Goal: Answer question/provide support: Share knowledge or assist other users

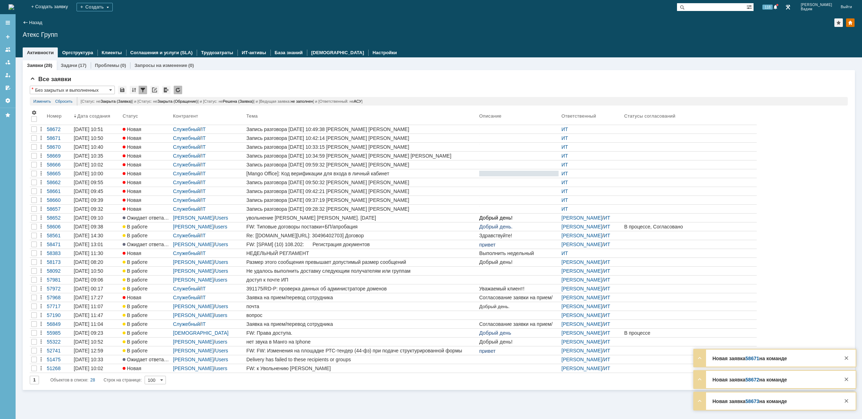
click at [14, 4] on img at bounding box center [12, 7] width 6 height 6
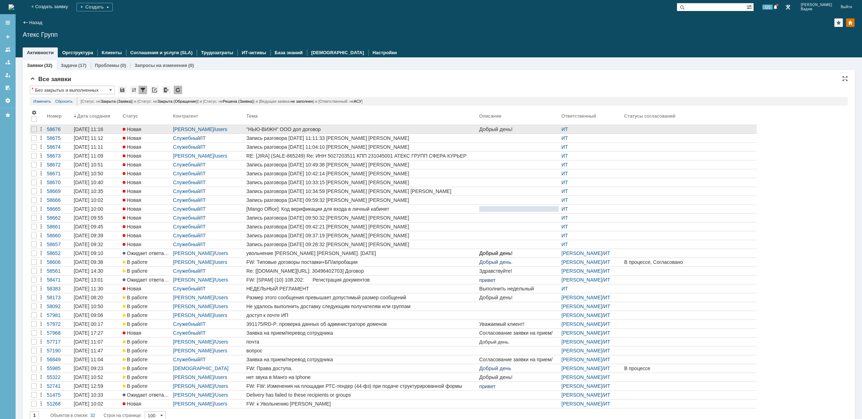
click at [459, 132] on div ""НЬЮ-ВИЖН" ООО доп договор" at bounding box center [361, 130] width 230 height 6
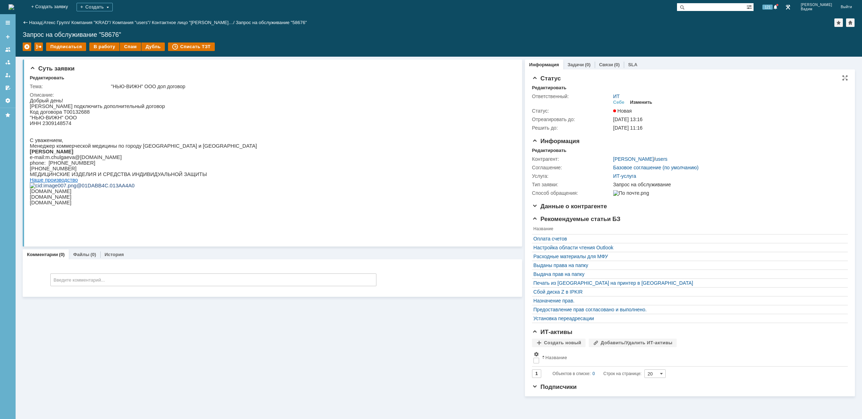
click at [646, 101] on div "Изменить" at bounding box center [641, 103] width 22 height 6
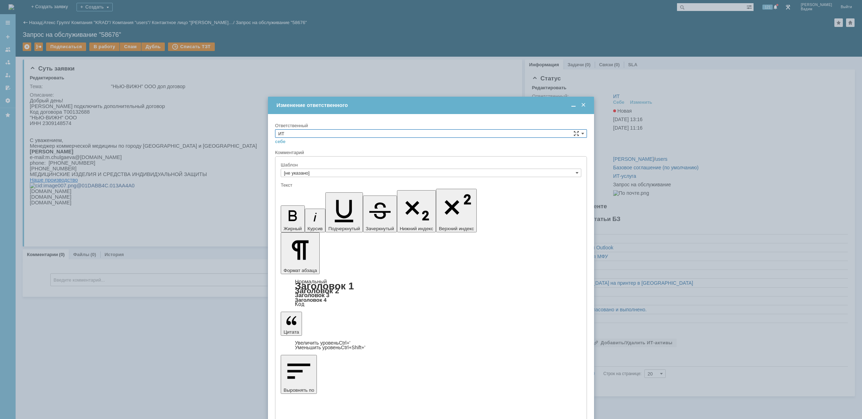
click at [500, 136] on input "ИТ" at bounding box center [431, 133] width 312 height 9
drag, startPoint x: 447, startPoint y: 192, endPoint x: 116, endPoint y: 33, distance: 367.6
click at [447, 192] on span "АСУ" at bounding box center [431, 192] width 306 height 6
type input "АСУ"
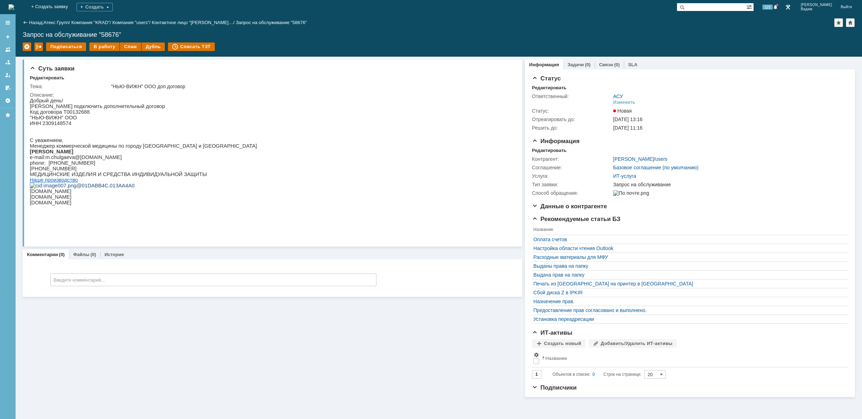
click at [14, 10] on img at bounding box center [12, 7] width 6 height 6
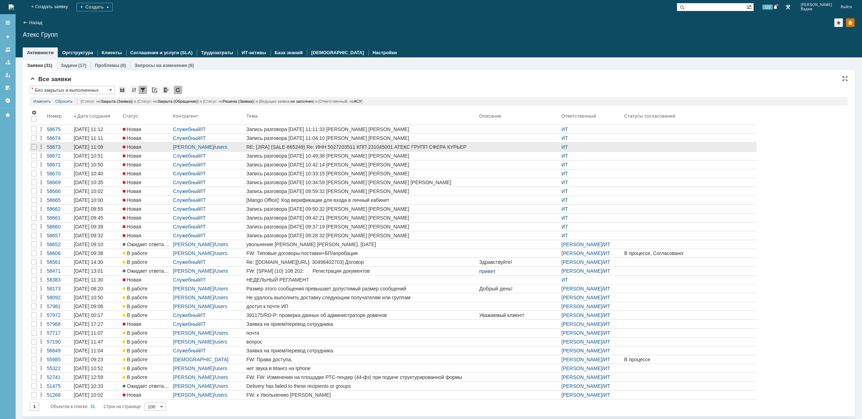
click at [498, 148] on div at bounding box center [518, 147] width 79 height 6
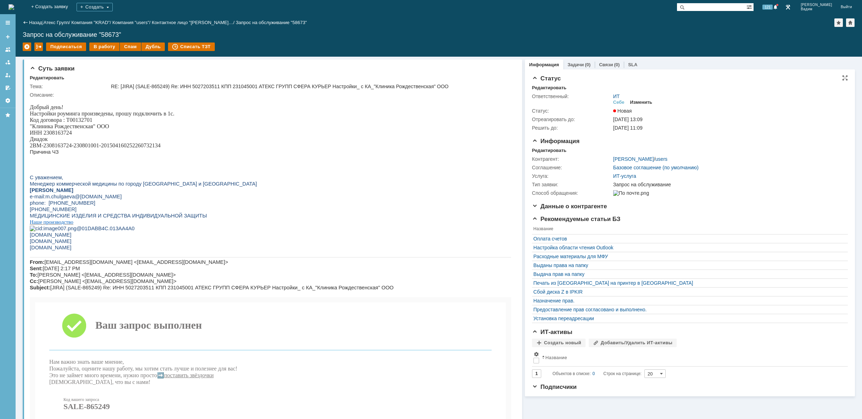
click at [640, 101] on div "Изменить" at bounding box center [641, 103] width 22 height 6
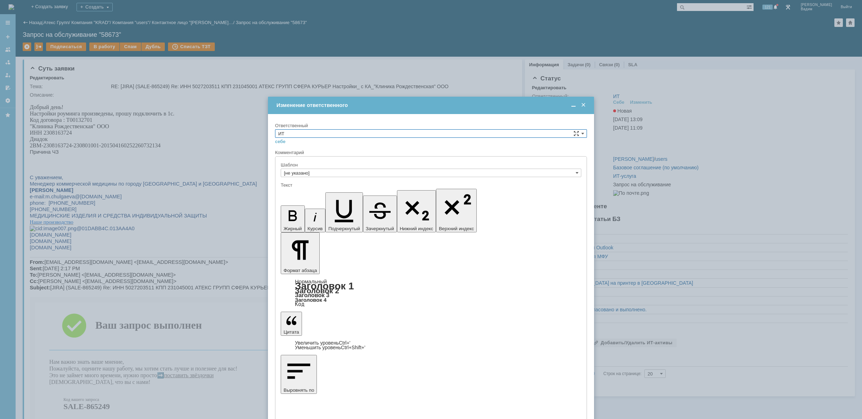
click at [418, 135] on input "ИТ" at bounding box center [431, 133] width 312 height 9
click at [386, 194] on span "АСУ" at bounding box center [431, 192] width 306 height 6
type input "АСУ"
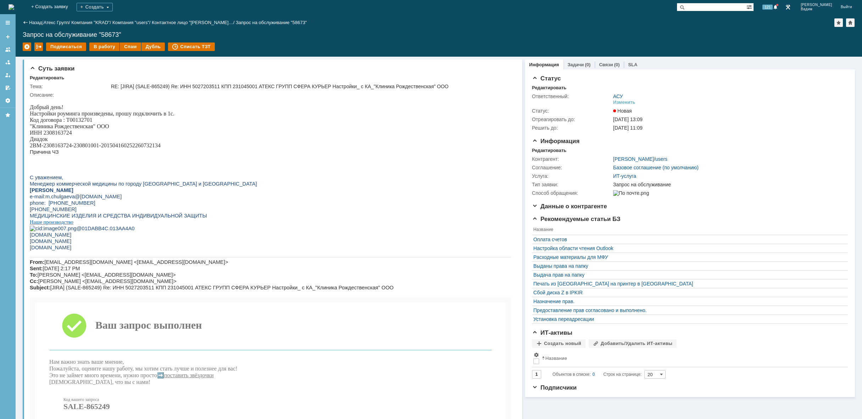
click at [14, 8] on img at bounding box center [12, 7] width 6 height 6
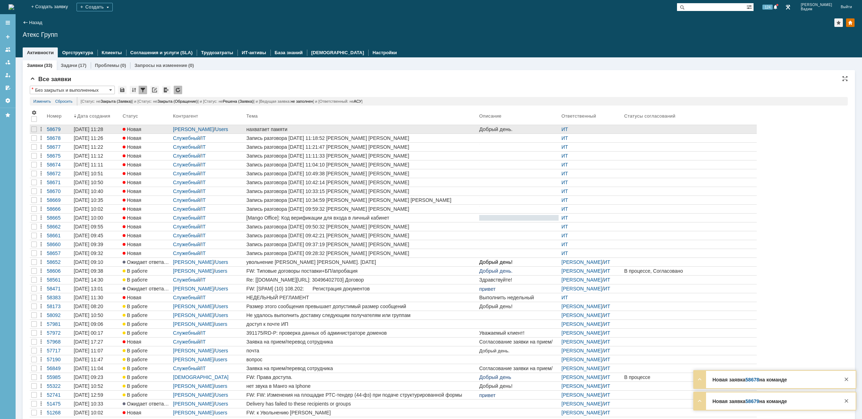
click at [352, 128] on div "нахватает памяти" at bounding box center [361, 130] width 230 height 6
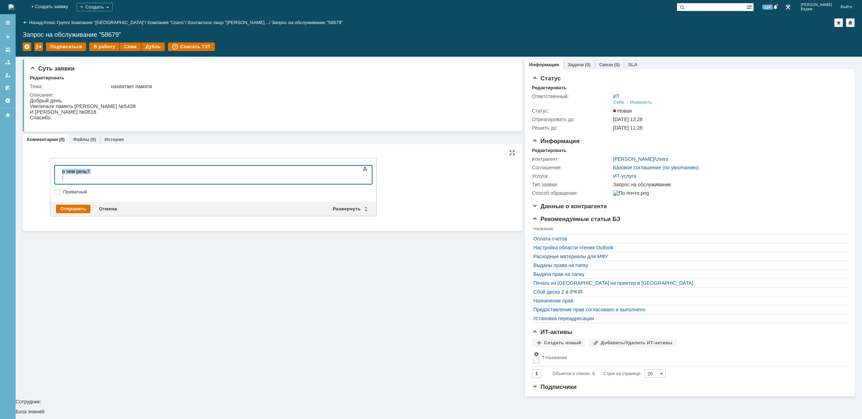
drag, startPoint x: 108, startPoint y: 175, endPoint x: 35, endPoint y: 165, distance: 73.4
click at [59, 166] on html "о чем речь?" at bounding box center [112, 174] width 106 height 17
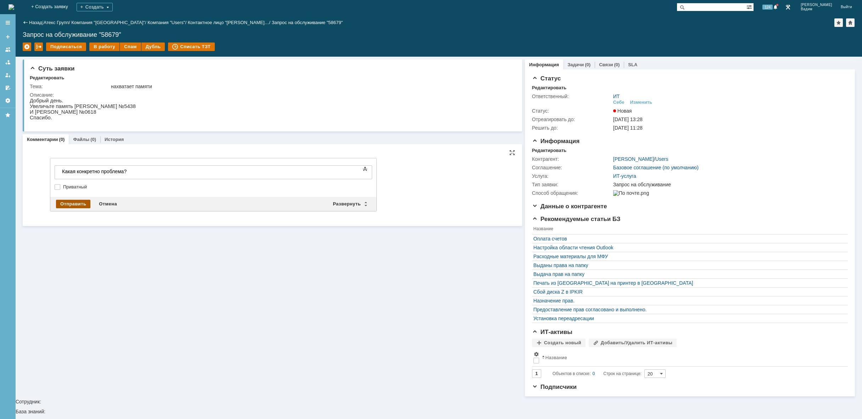
click at [71, 206] on div "Отправить" at bounding box center [73, 204] width 34 height 9
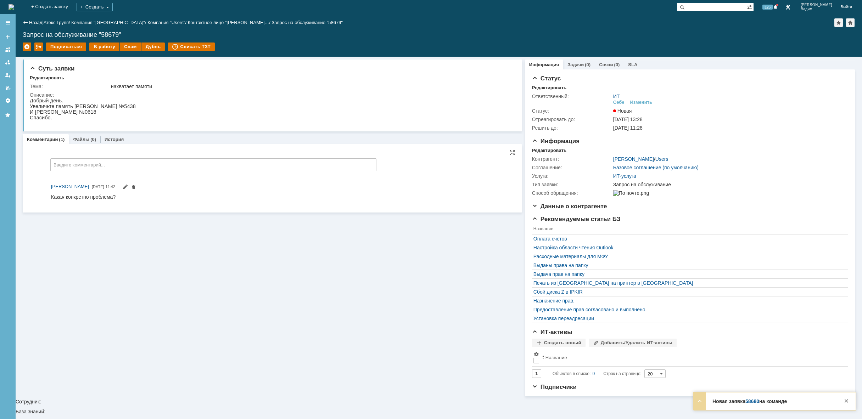
click at [14, 5] on img at bounding box center [12, 7] width 6 height 6
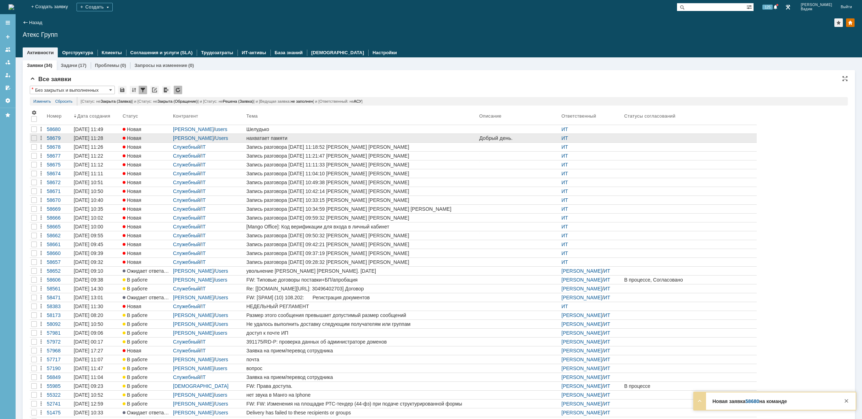
click at [328, 137] on div "нахватает памяти" at bounding box center [361, 138] width 230 height 6
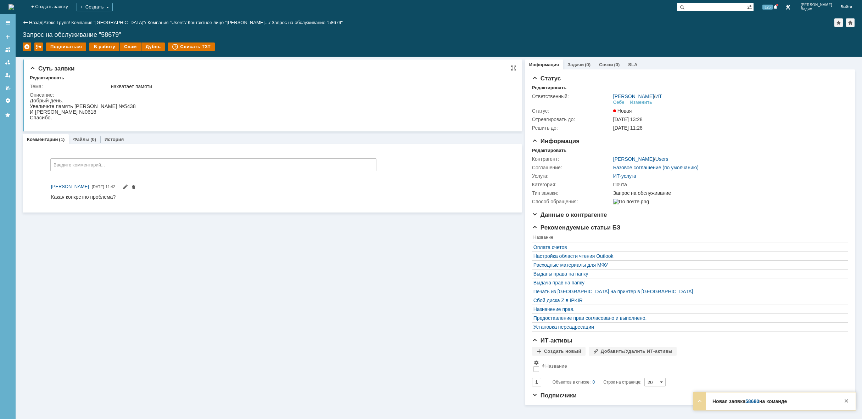
drag, startPoint x: 105, startPoint y: 45, endPoint x: 290, endPoint y: 94, distance: 191.0
click at [290, 94] on div "Назад | Атекс Групп / Компания "Moscow" / Компания "Users" / Контактное лицо "[…" at bounding box center [439, 216] width 847 height 405
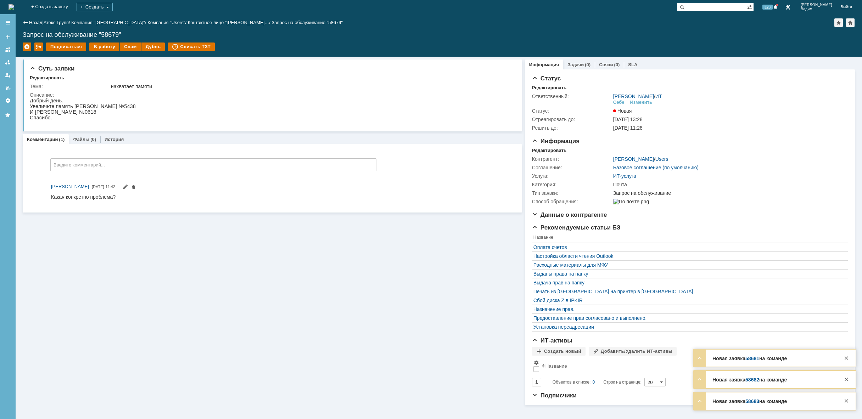
click at [14, 6] on img at bounding box center [12, 7] width 6 height 6
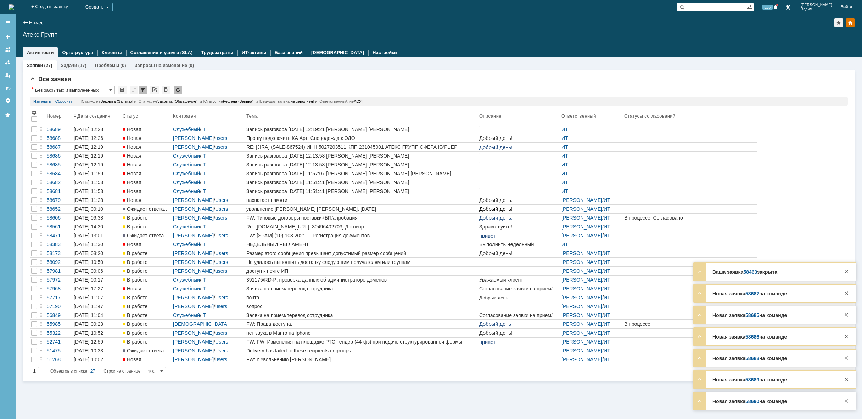
click at [14, 7] on img at bounding box center [12, 7] width 6 height 6
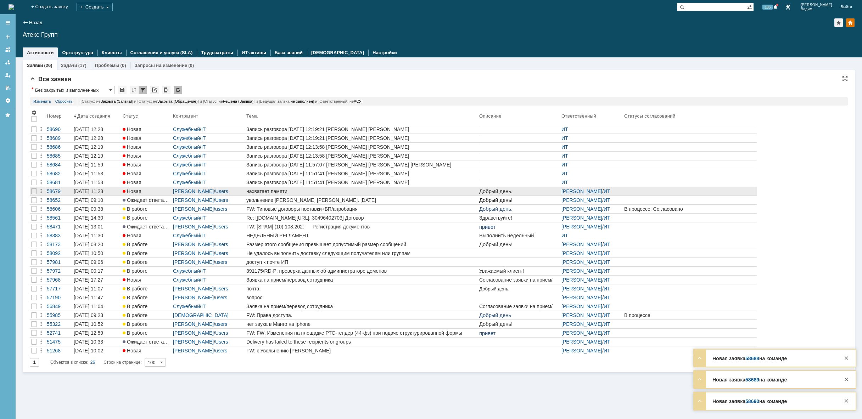
click at [415, 192] on div "нахватает памяти" at bounding box center [361, 192] width 230 height 6
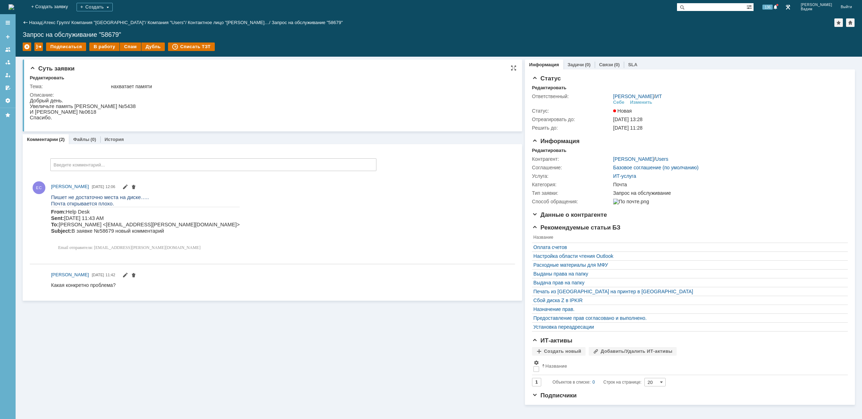
click at [150, 112] on html "Добрый день. Увеличьте память [PERSON_NAME]. №5438 И [PERSON_NAME] №0618 Спасиб…" at bounding box center [271, 109] width 482 height 23
click at [618, 100] on div "Себе" at bounding box center [618, 103] width 11 height 6
click at [14, 8] on img at bounding box center [12, 7] width 6 height 6
